Goal: Task Accomplishment & Management: Complete application form

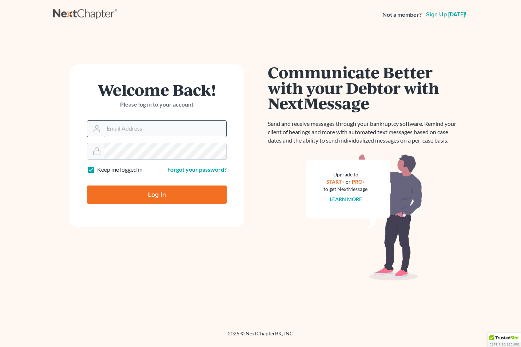
click at [105, 127] on input "Email Address" at bounding box center [165, 129] width 123 height 16
type input "[EMAIL_ADDRESS][DOMAIN_NAME]"
click at [100, 149] on icon at bounding box center [96, 151] width 9 height 9
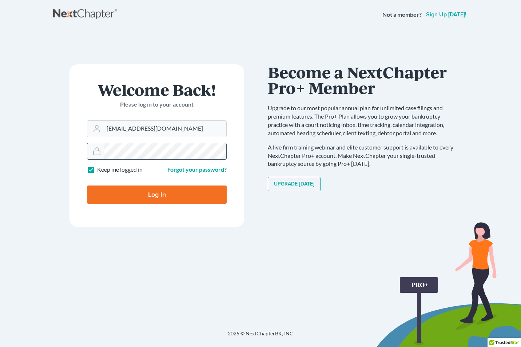
click at [87, 186] on input "Log In" at bounding box center [157, 195] width 140 height 18
type input "Thinking..."
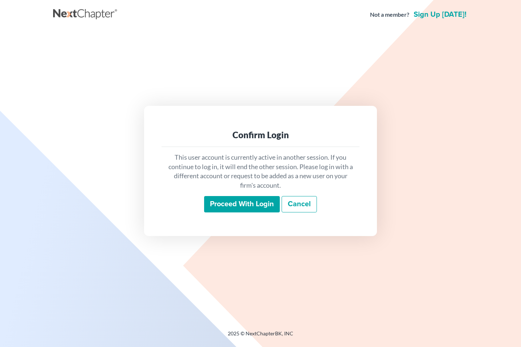
click at [234, 202] on input "Proceed with login" at bounding box center [242, 204] width 76 height 17
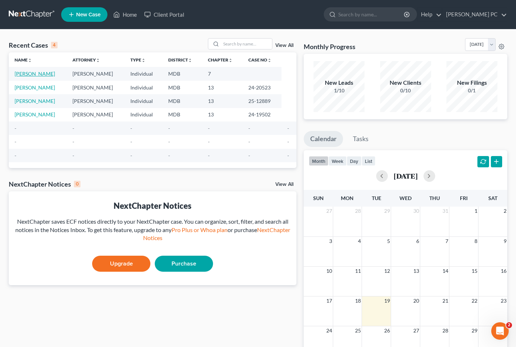
click at [25, 74] on link "[PERSON_NAME]" at bounding box center [35, 74] width 40 height 6
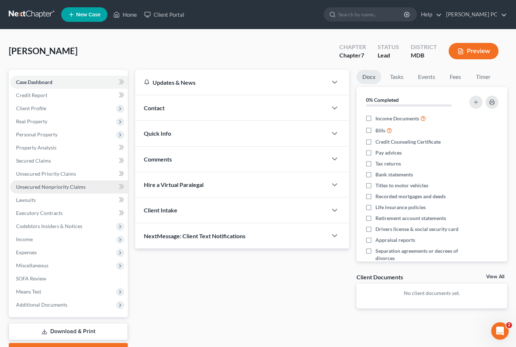
click at [35, 189] on span "Unsecured Nonpriority Claims" at bounding box center [51, 187] width 70 height 6
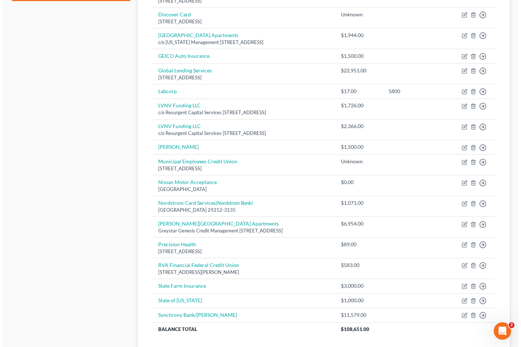
scroll to position [359, 0]
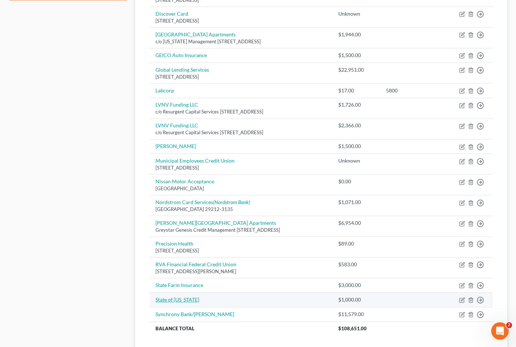
click at [164, 299] on link "State of [US_STATE]" at bounding box center [177, 300] width 44 height 6
select select "0"
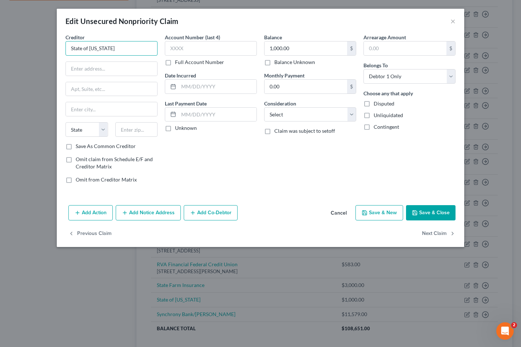
click at [121, 48] on input "State of [US_STATE]" at bounding box center [112, 48] width 92 height 15
type input "S"
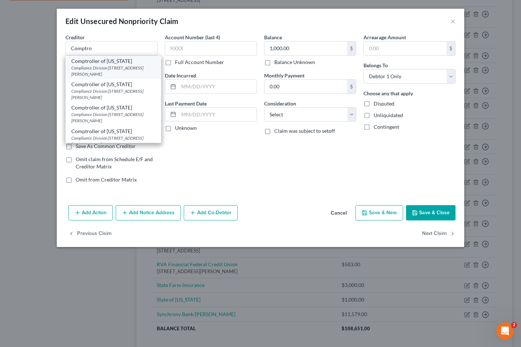
click at [86, 65] on div "Compliance Division [STREET_ADDRESS][PERSON_NAME]" at bounding box center [113, 71] width 84 height 12
type input "Comptroller of [US_STATE]"
type input "Compliance Division"
type input "[STREET_ADDRESS][PERSON_NAME]"
type input "[GEOGRAPHIC_DATA]"
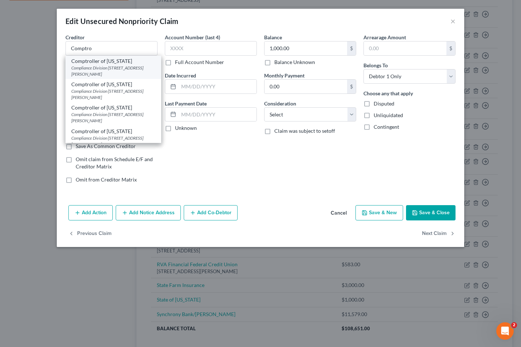
select select "21"
type input "21411"
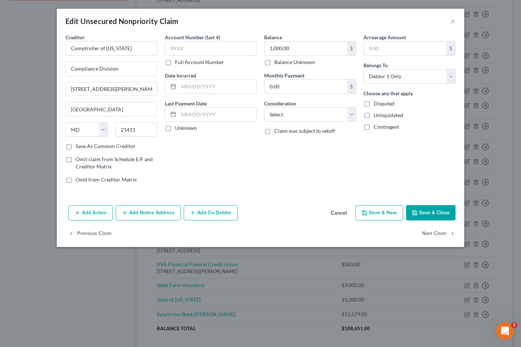
click at [144, 209] on button "Add Notice Address" at bounding box center [148, 212] width 65 height 15
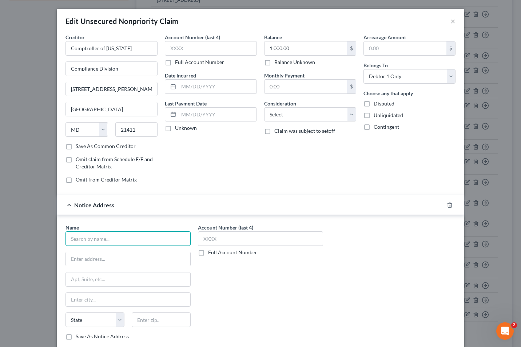
click at [74, 237] on input "text" at bounding box center [128, 239] width 125 height 15
type input "Comptroller of Marland"
click at [131, 242] on input "Comptroller of Marland" at bounding box center [128, 239] width 125 height 15
click at [137, 243] on input "Comptroller of Marland" at bounding box center [128, 239] width 125 height 15
click at [77, 258] on input "text" at bounding box center [128, 259] width 125 height 14
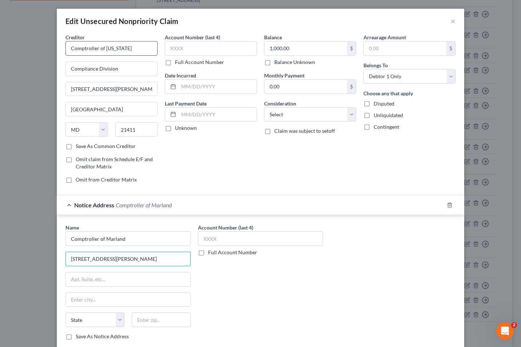
type input "[STREET_ADDRESS][PERSON_NAME]"
click at [130, 46] on input "Comptroller of [US_STATE]" at bounding box center [112, 48] width 92 height 15
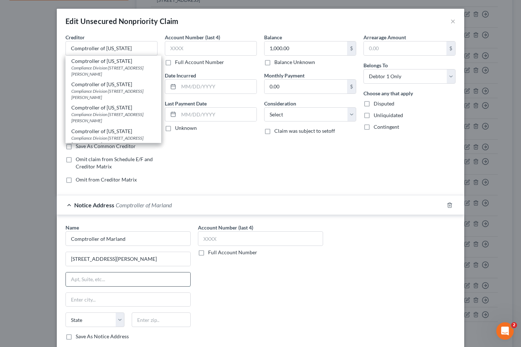
click at [74, 279] on input "text" at bounding box center [128, 280] width 125 height 14
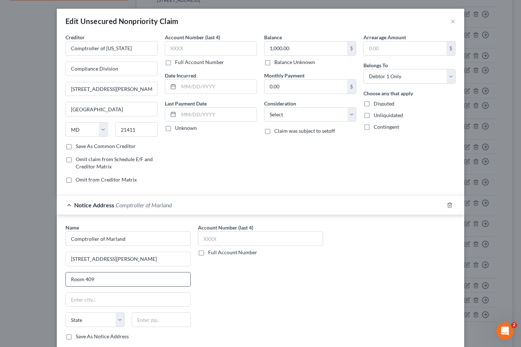
type input "Room 409"
type input "21201"
click at [77, 297] on input "text" at bounding box center [128, 300] width 125 height 14
type input "[GEOGRAPHIC_DATA]"
select select "21"
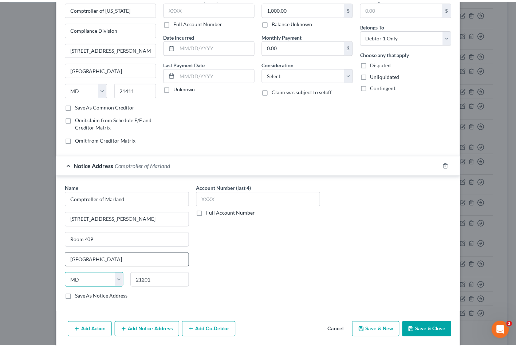
scroll to position [66, 0]
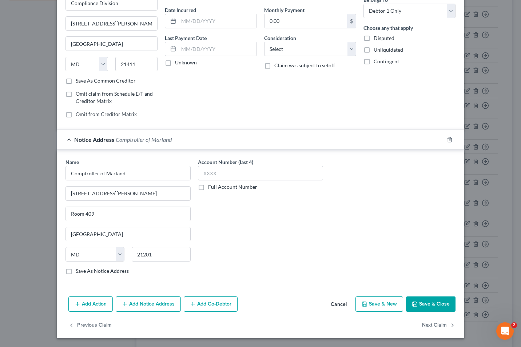
click at [426, 306] on button "Save & Close" at bounding box center [431, 304] width 50 height 15
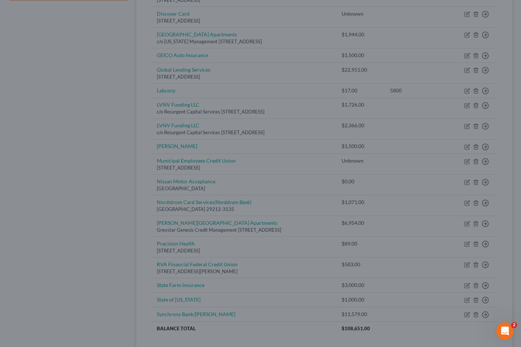
type input "0"
